Goal: Find specific page/section: Find specific page/section

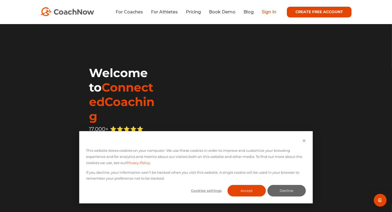
drag, startPoint x: 273, startPoint y: 13, endPoint x: 274, endPoint y: 18, distance: 5.7
click at [273, 13] on link "Sign In" at bounding box center [268, 11] width 14 height 5
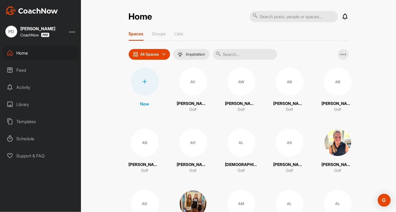
click at [35, 56] on div "Home" at bounding box center [41, 52] width 76 height 13
click at [246, 54] on input "text" at bounding box center [245, 54] width 64 height 11
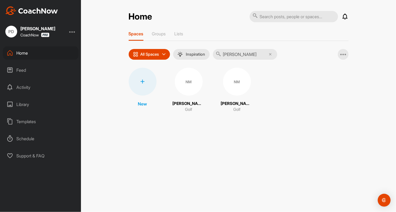
type input "[PERSON_NAME]"
click at [249, 89] on span "NM" at bounding box center [237, 82] width 28 height 28
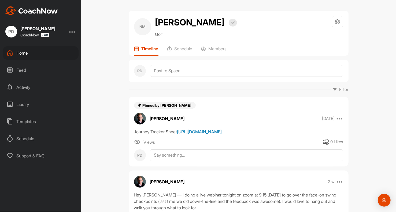
click at [222, 134] on link "[URL][DOMAIN_NAME]" at bounding box center [199, 131] width 45 height 5
